Goal: Task Accomplishment & Management: Manage account settings

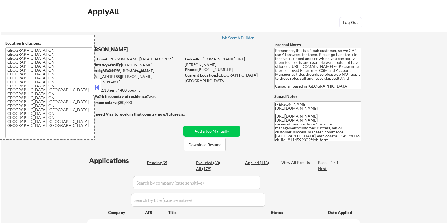
select select ""pending""
click at [209, 144] on button "Download Resume" at bounding box center [205, 144] width 42 height 13
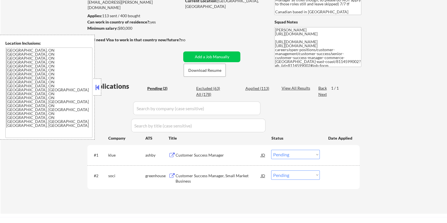
scroll to position [106, 0]
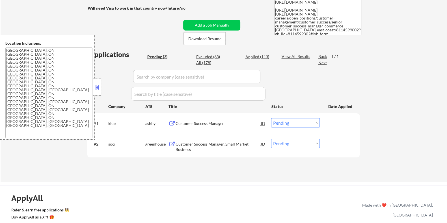
click at [206, 123] on div "Customer Success Manager" at bounding box center [217, 124] width 85 height 6
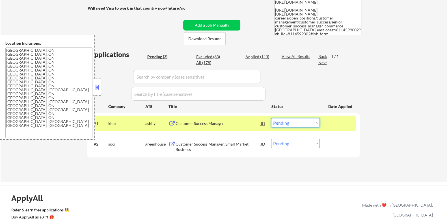
click at [299, 122] on select "Choose an option... Pending Applied Excluded (Questions) Excluded (Expired) Exc…" at bounding box center [295, 122] width 49 height 9
click at [271, 118] on select "Choose an option... Pending Applied Excluded (Questions) Excluded (Expired) Exc…" at bounding box center [295, 122] width 49 height 9
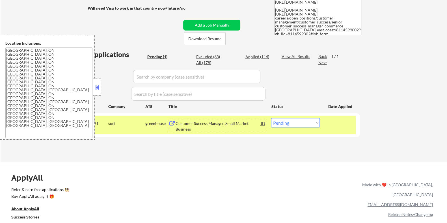
click at [192, 124] on div "Customer Success Manager, Small Market Business" at bounding box center [217, 126] width 85 height 11
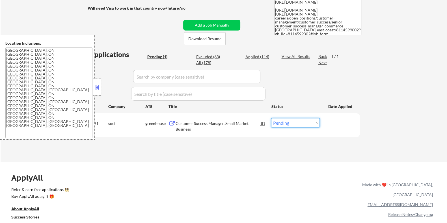
click at [289, 123] on select "Choose an option... Pending Applied Excluded (Questions) Excluded (Expired) Exc…" at bounding box center [295, 122] width 49 height 9
select select ""applied""
click at [271, 118] on select "Choose an option... Pending Applied Excluded (Questions) Excluded (Expired) Exc…" at bounding box center [295, 122] width 49 height 9
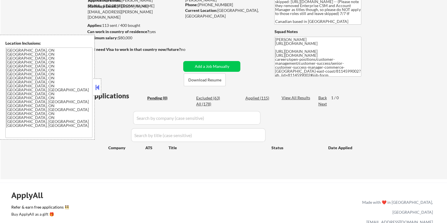
scroll to position [0, 0]
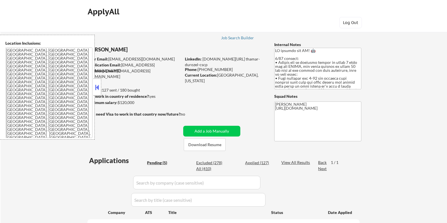
select select ""pending""
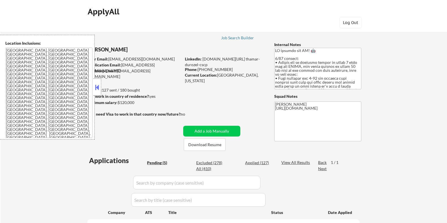
scroll to position [70, 0]
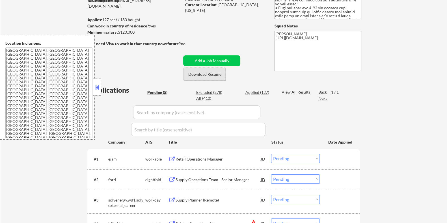
click at [206, 72] on button "Download Resume" at bounding box center [205, 74] width 42 height 13
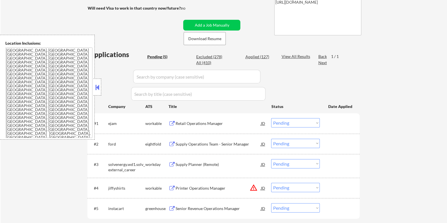
scroll to position [141, 0]
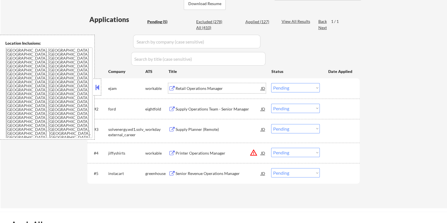
click at [198, 87] on div "Retail Operations Manager" at bounding box center [217, 89] width 85 height 6
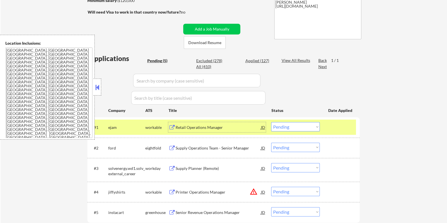
scroll to position [70, 0]
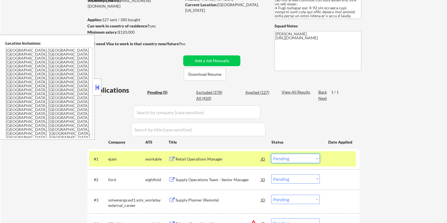
click at [284, 157] on select "Choose an option... Pending Applied Excluded (Questions) Excluded (Expired) Exc…" at bounding box center [295, 158] width 49 height 9
click at [271, 154] on select "Choose an option... Pending Applied Excluded (Questions) Excluded (Expired) Exc…" at bounding box center [295, 158] width 49 height 9
select select ""pending""
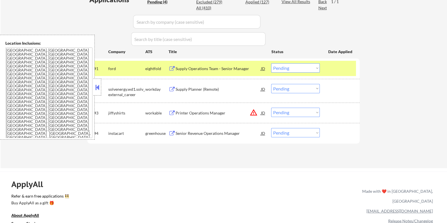
scroll to position [177, 0]
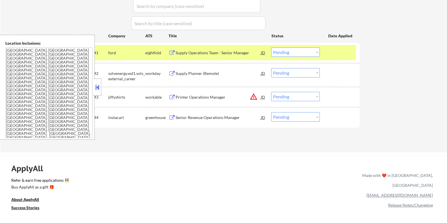
click at [198, 95] on div "Printer Operations Manager" at bounding box center [217, 97] width 85 height 6
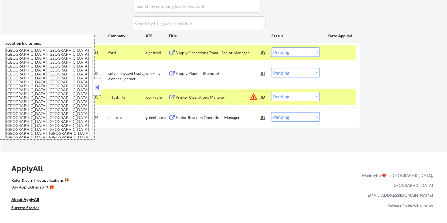
click at [299, 98] on select "Choose an option... Pending Applied Excluded (Questions) Excluded (Expired) Exc…" at bounding box center [295, 96] width 49 height 9
click at [271, 92] on select "Choose an option... Pending Applied Excluded (Questions) Excluded (Expired) Exc…" at bounding box center [295, 96] width 49 height 9
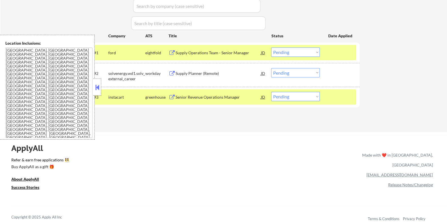
click at [192, 99] on div "Senior Revenue Operations Manager" at bounding box center [217, 97] width 85 height 6
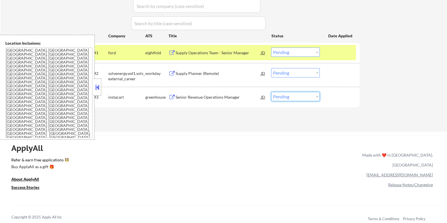
click at [300, 98] on select "Choose an option... Pending Applied Excluded (Questions) Excluded (Expired) Exc…" at bounding box center [295, 96] width 49 height 9
select select ""excluded__bad_match_""
click at [271, 92] on select "Choose an option... Pending Applied Excluded (Questions) Excluded (Expired) Exc…" at bounding box center [295, 96] width 49 height 9
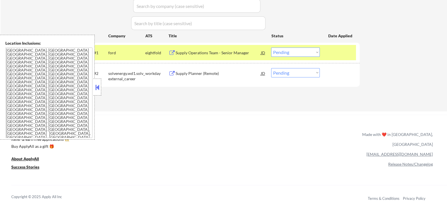
click at [198, 72] on div "Supply Planner (Remote)" at bounding box center [217, 74] width 85 height 6
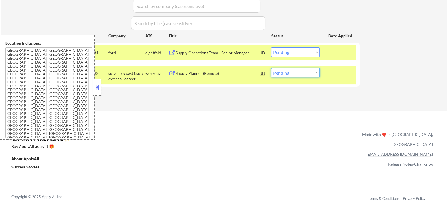
click at [290, 74] on select "Choose an option... Pending Applied Excluded (Questions) Excluded (Expired) Exc…" at bounding box center [295, 72] width 49 height 9
select select ""excluded__bad_match_""
click at [271, 68] on select "Choose an option... Pending Applied Excluded (Questions) Excluded (Expired) Exc…" at bounding box center [295, 72] width 49 height 9
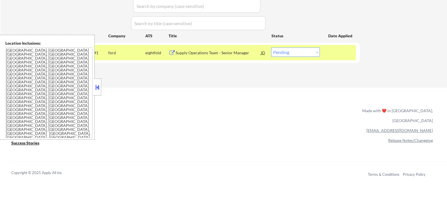
click at [201, 51] on div "Supply Operations Team - Senior Manager" at bounding box center [217, 53] width 85 height 6
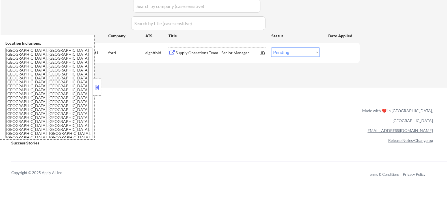
click at [289, 54] on select "Choose an option... Pending Applied Excluded (Questions) Excluded (Expired) Exc…" at bounding box center [295, 51] width 49 height 9
select select ""excluded__expired_""
click at [271, 47] on select "Choose an option... Pending Applied Excluded (Questions) Excluded (Expired) Exc…" at bounding box center [295, 51] width 49 height 9
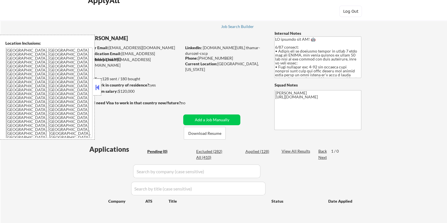
scroll to position [0, 0]
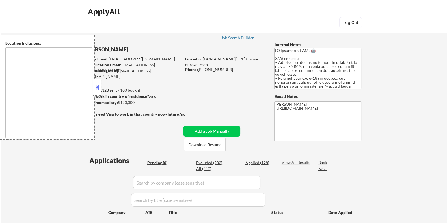
type textarea "[GEOGRAPHIC_DATA], [GEOGRAPHIC_DATA] [GEOGRAPHIC_DATA], [GEOGRAPHIC_DATA] [GEOG…"
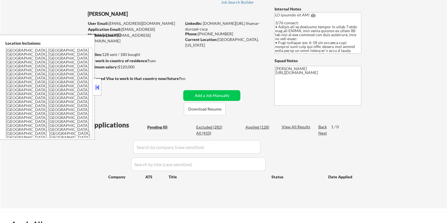
scroll to position [70, 0]
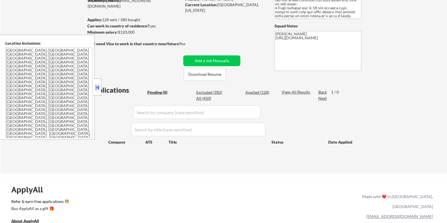
click at [206, 90] on div "Excluded (282)" at bounding box center [210, 93] width 28 height 6
select select ""excluded__other_""
select select ""excluded__expired_""
select select ""excluded__bad_match_""
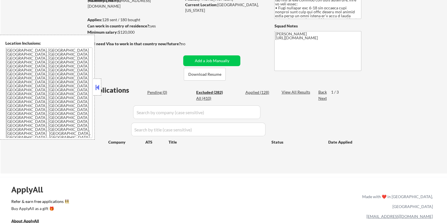
select select ""excluded__location_""
select select ""excluded__salary_""
select select ""excluded__expired_""
select select ""excluded__location_""
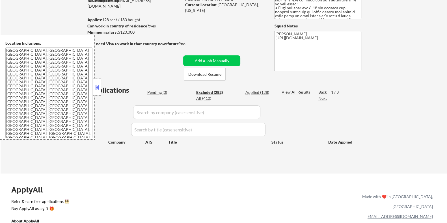
select select ""excluded__expired_""
select select ""excluded__bad_match_""
select select ""excluded__location_""
select select ""excluded__bad_match_""
select select ""excluded__location_""
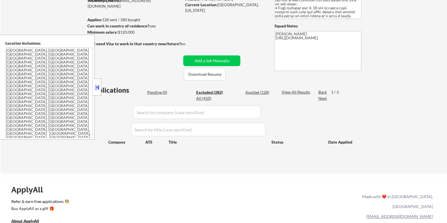
select select ""excluded__other_""
select select ""excluded__bad_match_""
select select ""excluded__other_""
select select ""excluded__salary_""
select select ""excluded__expired_""
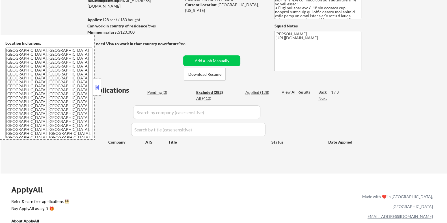
select select ""excluded__bad_match_""
select select ""excluded__expired_""
select select ""excluded__bad_match_""
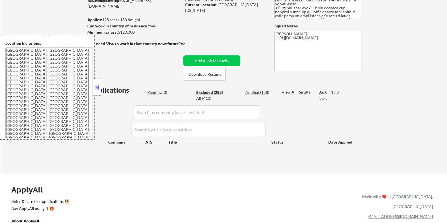
select select ""excluded__bad_match_""
select select ""excluded__other_""
select select ""excluded__bad_match_""
select select ""excluded__salary_""
select select ""excluded__bad_match_""
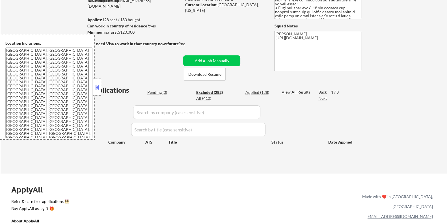
select select ""excluded__bad_match_""
select select ""excluded__location_""
select select ""excluded__expired_""
select select ""excluded__location_""
select select ""excluded__bad_match_""
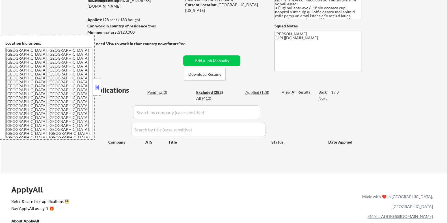
select select ""excluded__bad_match_""
select select ""excluded__salary_""
select select ""excluded__bad_match_""
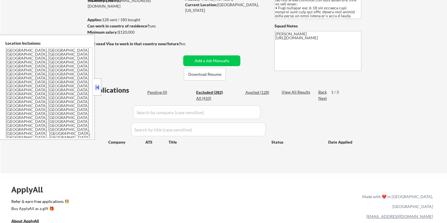
select select ""excluded__other_""
select select ""excluded__bad_match_""
select select ""excluded__expired_""
select select ""excluded__bad_match_""
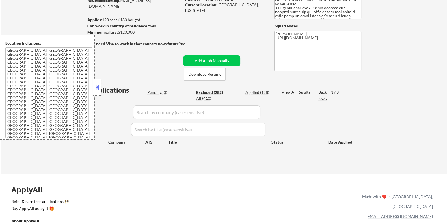
select select ""excluded__expired_""
select select ""excluded__bad_match_""
select select ""excluded__other_""
select select ""excluded__expired_""
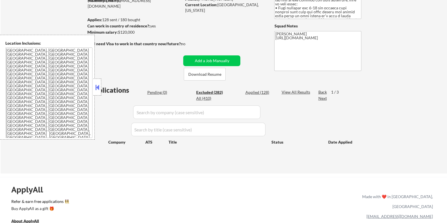
select select ""excluded__location_""
select select ""excluded__bad_match_""
select select ""excluded__expired_""
select select ""excluded__other_""
select select ""excluded__bad_match_""
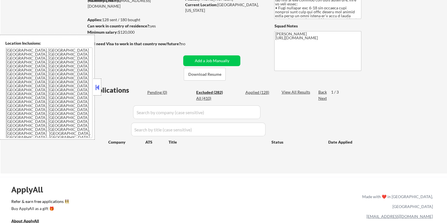
select select ""excluded__bad_match_""
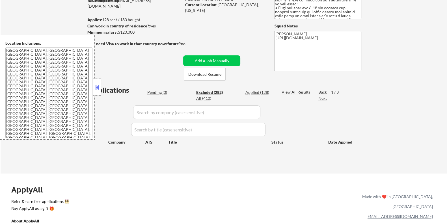
select select ""excluded__salary_""
select select ""excluded__expired_""
select select ""excluded__bad_match_""
select select ""excluded__other_""
select select ""excluded__bad_match_""
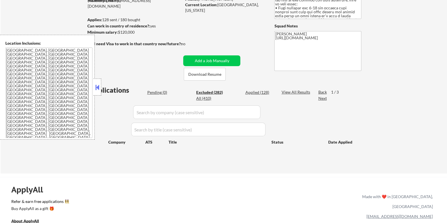
select select ""excluded__bad_match_""
select select ""excluded__location_""
select select ""excluded__expired_""
select select ""excluded__location_""
select select ""excluded__expired_""
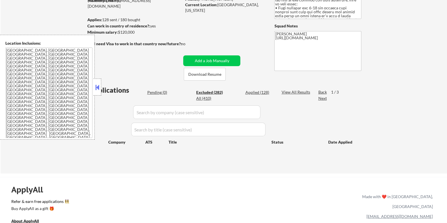
select select ""excluded__bad_match_""
select select ""excluded__salary_""
select select ""excluded__location_""
select select ""excluded__bad_match_""
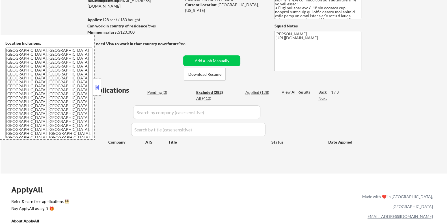
select select ""excluded__salary_""
select select ""excluded__expired_""
select select ""excluded__other_""
select select ""excluded__salary_""
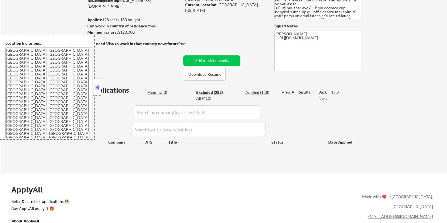
select select ""excluded__bad_match_""
select select ""excluded__expired_""
select select ""excluded__other_""
select select ""excluded__location_""
select select ""excluded__bad_match_""
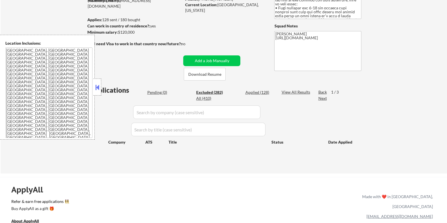
select select ""excluded__bad_match_""
select select ""excluded__expired_""
select select ""excluded__salary_""
select select ""excluded__bad_match_""
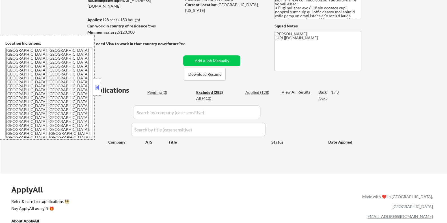
select select ""excluded__expired_""
select select ""excluded__bad_match_""
select select ""excluded__expired_""
select select ""excluded__bad_match_""
select select ""excluded__expired_""
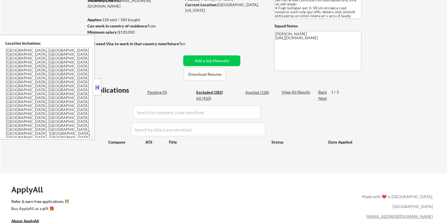
select select ""excluded__bad_match_""
select select ""excluded__other_""
select select ""excluded__expired_""
select select ""excluded__other_""
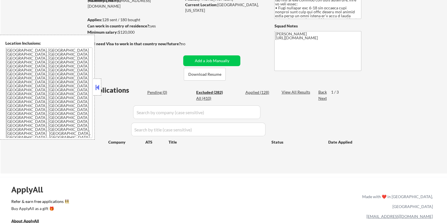
select select ""excluded__expired_""
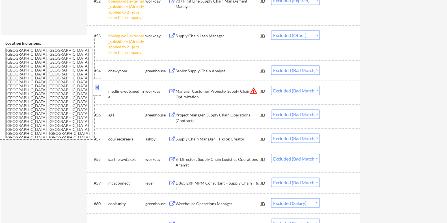
scroll to position [1519, 0]
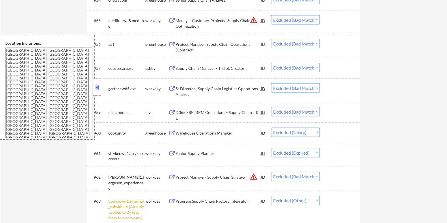
click at [198, 68] on div "Supply Chain Manager - TikTok Creator" at bounding box center [217, 69] width 85 height 6
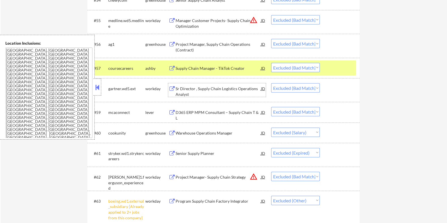
click at [197, 90] on div "Sr Director , Supply Chain Logistics Operations Analyst" at bounding box center [217, 91] width 85 height 11
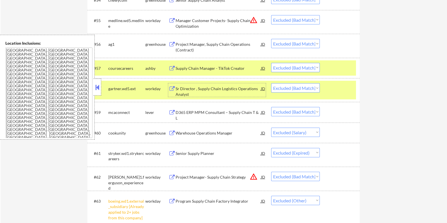
click at [305, 89] on select "Choose an option... Pending Applied Excluded (Questions) Excluded (Expired) Exc…" at bounding box center [295, 87] width 49 height 9
click at [271, 83] on select "Choose an option... Pending Applied Excluded (Questions) Excluded (Expired) Exc…" at bounding box center [295, 87] width 49 height 9
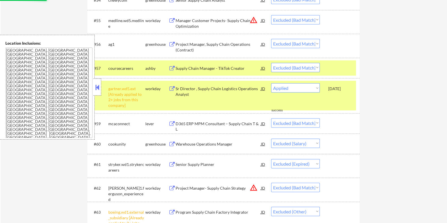
select select ""excluded__bad_match_""
select select ""excluded__salary_""
select select ""excluded__expired_""
select select ""excluded__bad_match_""
select select ""excluded__other_""
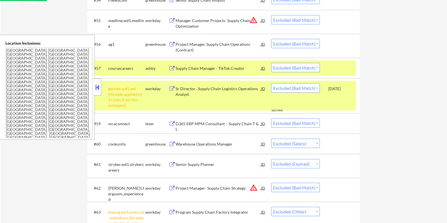
select select ""excluded__bad_match_""
select select ""excluded__location_""
select select ""excluded__expired_""
select select ""excluded__location_""
select select ""excluded__expired_""
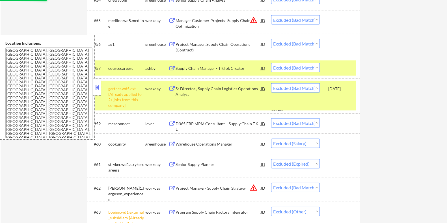
select select ""excluded__bad_match_""
select select ""excluded__salary_""
select select ""excluded__location_""
select select ""excluded__bad_match_""
select select ""excluded__salary_""
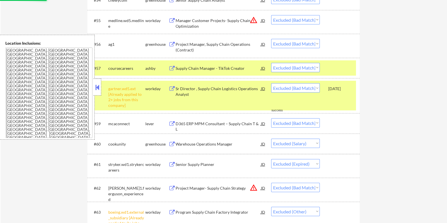
select select ""excluded__expired_""
select select ""excluded__other_""
select select ""excluded__salary_""
select select ""excluded__bad_match_""
select select ""excluded__expired_""
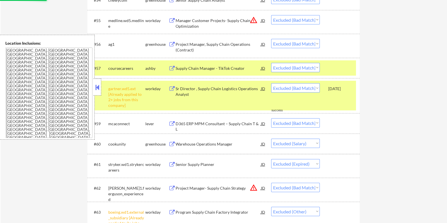
select select ""excluded__other_""
select select ""excluded__location_""
select select ""excluded__bad_match_""
select select ""excluded__expired_""
select select ""excluded__salary_""
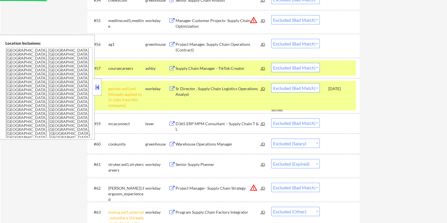
select select ""excluded__bad_match_""
select select ""excluded__expired_""
select select ""excluded__bad_match_""
select select ""excluded__expired_""
select select ""excluded__bad_match_""
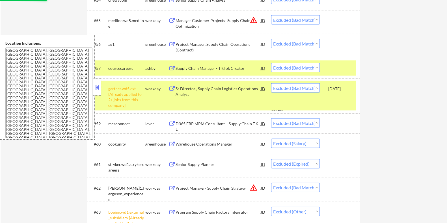
select select ""excluded__expired_""
select select ""excluded__bad_match_""
select select ""excluded__other_""
select select ""excluded__expired_""
select select ""excluded__other_""
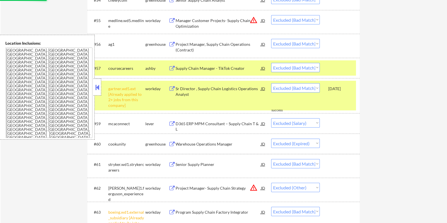
select select ""excluded__expired_""
select select ""excluded__other_""
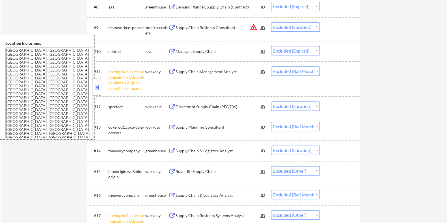
scroll to position [424, 0]
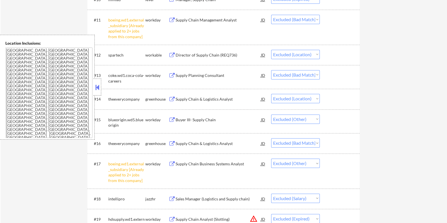
click at [200, 144] on div "Supply Chain & Logistics Analyst" at bounding box center [217, 144] width 85 height 6
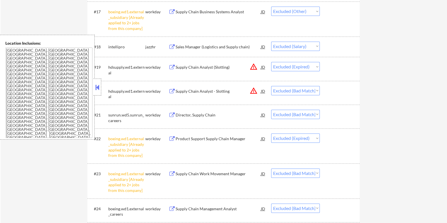
scroll to position [601, 0]
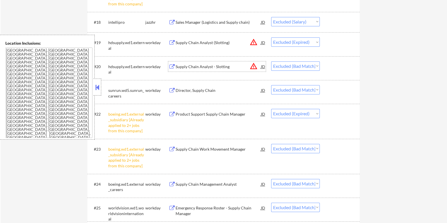
click at [188, 66] on div "Supply Chain Analyst - Slotting" at bounding box center [217, 67] width 85 height 6
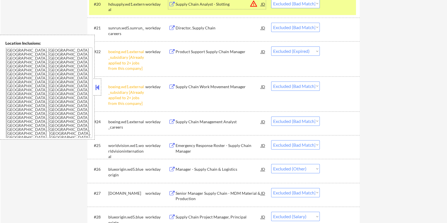
scroll to position [671, 0]
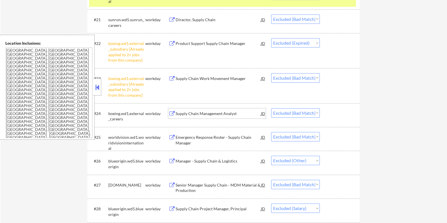
click at [213, 114] on div "Supply Chain Management Analyst" at bounding box center [217, 114] width 85 height 6
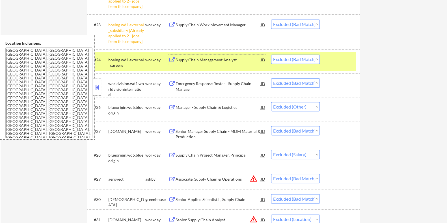
scroll to position [742, 0]
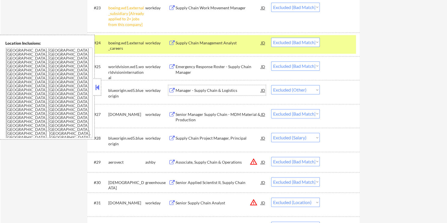
click at [213, 89] on div "Manager - Supply Chain & Logistics" at bounding box center [217, 91] width 85 height 6
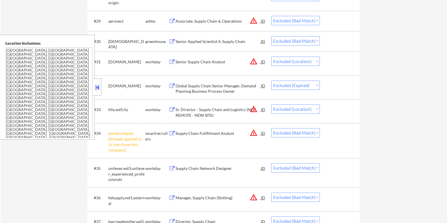
scroll to position [918, 0]
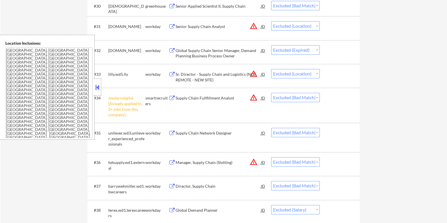
click at [188, 133] on div "Supply Chain Network Designer" at bounding box center [217, 133] width 85 height 6
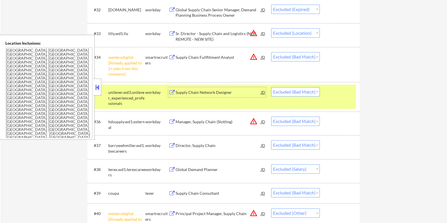
scroll to position [989, 0]
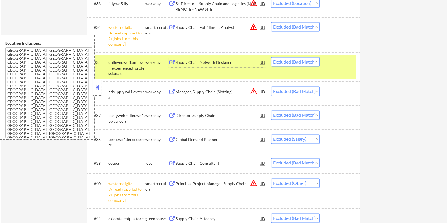
click at [198, 114] on div "Director, Supply Chain" at bounding box center [217, 116] width 85 height 6
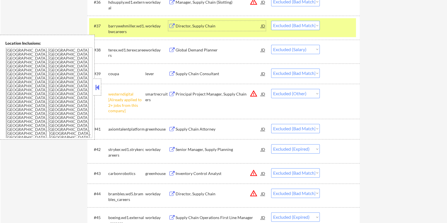
scroll to position [1130, 0]
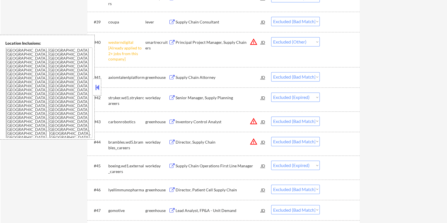
click at [193, 77] on div "Supply Chain Attorney" at bounding box center [217, 78] width 85 height 6
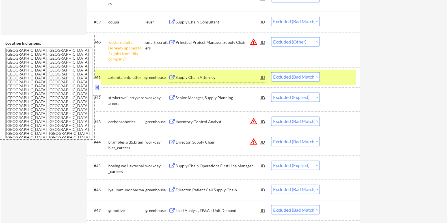
scroll to position [1166, 0]
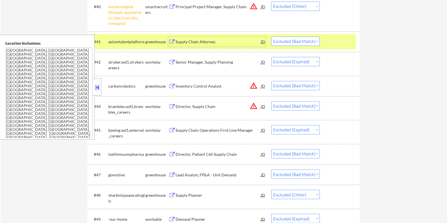
click at [198, 151] on div "Director, Patient Cell Supply Chain" at bounding box center [217, 154] width 85 height 10
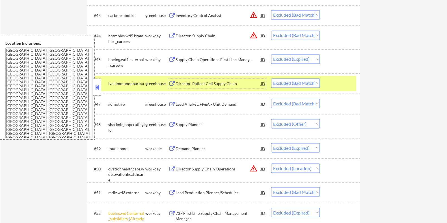
scroll to position [1307, 0]
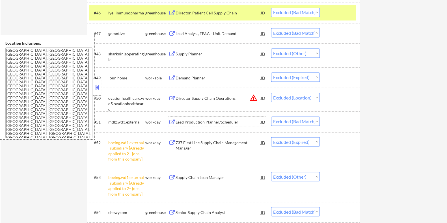
click at [205, 121] on div "Lead Production Planner/Scheduler" at bounding box center [217, 122] width 85 height 6
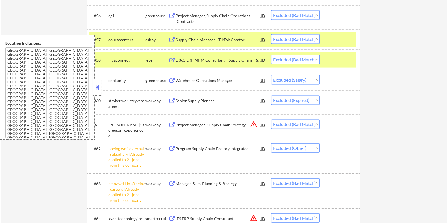
scroll to position [1555, 0]
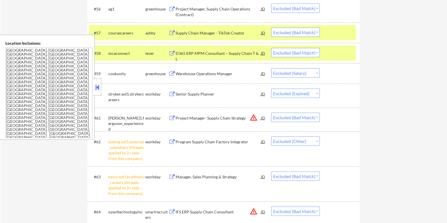
click at [205, 31] on div "Supply Chain Manager - TikTok Creator" at bounding box center [217, 33] width 85 height 6
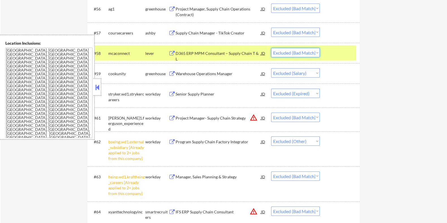
click at [302, 52] on select "Choose an option... Pending Applied Excluded (Questions) Excluded (Expired) Exc…" at bounding box center [295, 52] width 49 height 9
click at [300, 31] on select "Choose an option... Pending Applied Excluded (Questions) Excluded (Expired) Exc…" at bounding box center [295, 32] width 49 height 9
select select ""excluded__salary_""
click at [271, 28] on select "Choose an option... Pending Applied Excluded (Questions) Excluded (Expired) Exc…" at bounding box center [295, 32] width 49 height 9
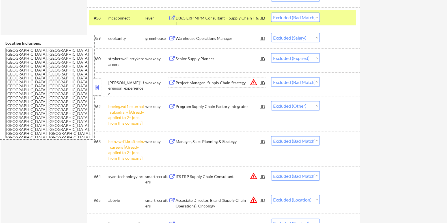
click at [210, 83] on div "Project Manager- Supply Chain Strategy" at bounding box center [217, 83] width 85 height 6
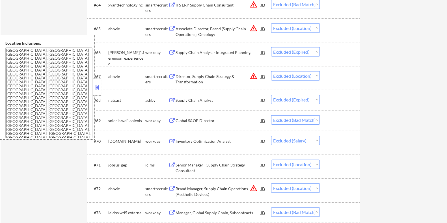
scroll to position [1766, 0]
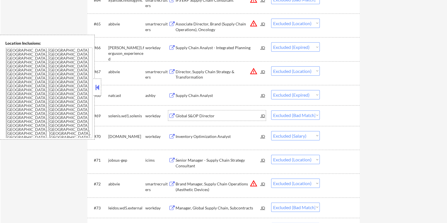
click at [193, 115] on div "Global S&OP Director" at bounding box center [217, 116] width 85 height 6
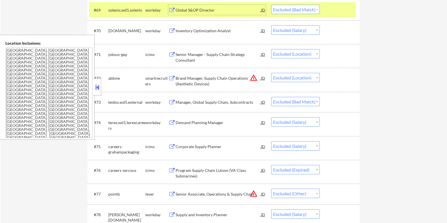
scroll to position [1872, 0]
click at [195, 99] on div "Manager, Global Supply Chain, Subcontracts" at bounding box center [217, 102] width 85 height 6
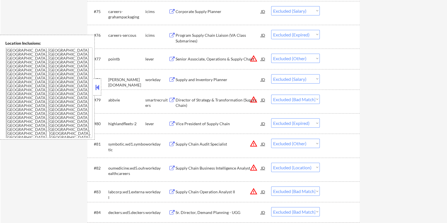
scroll to position [2049, 0]
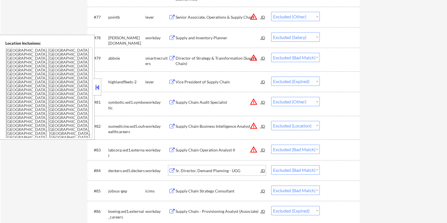
click at [200, 168] on div "Sr. Director, Demand Planning - UGG" at bounding box center [217, 171] width 85 height 6
